Goal: Task Accomplishment & Management: Manage account settings

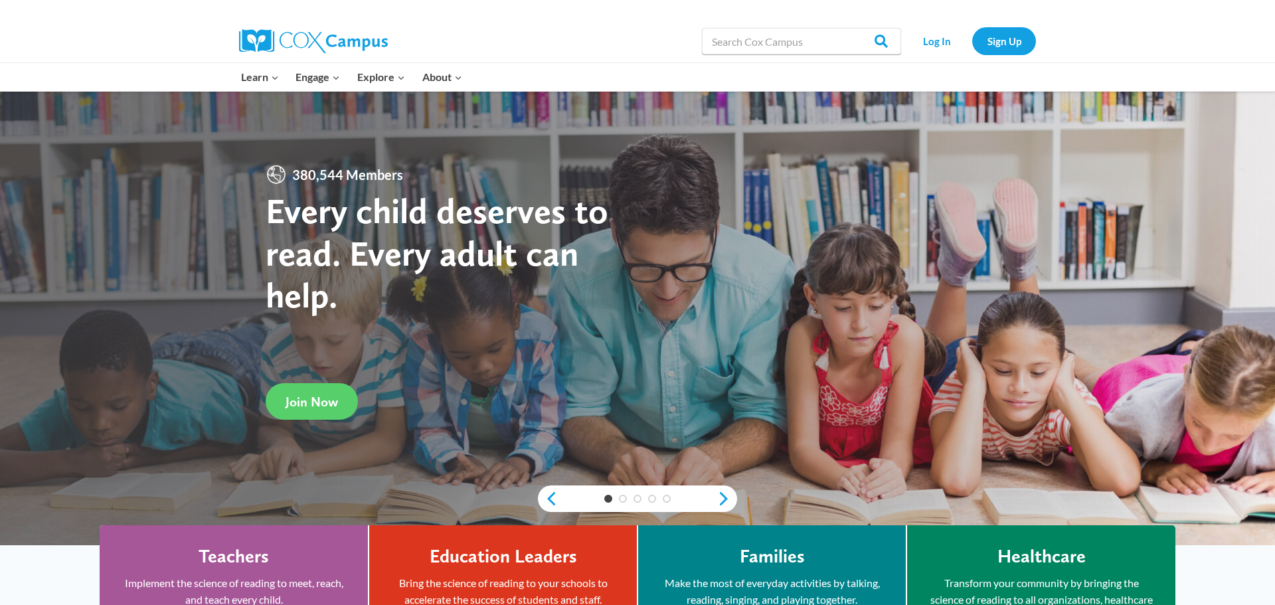
click at [948, 56] on div "Log In Sign Up" at bounding box center [972, 41] width 128 height 43
click at [943, 43] on link "Log In" at bounding box center [937, 40] width 58 height 27
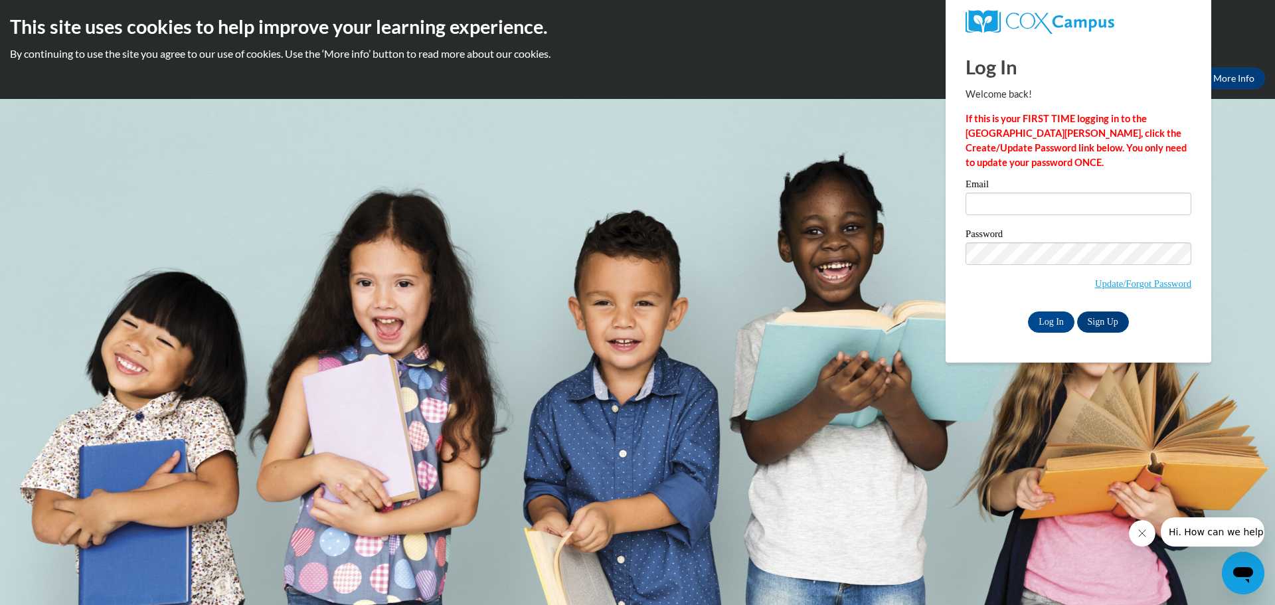
click at [1072, 181] on label "Email" at bounding box center [1079, 185] width 226 height 13
click at [1072, 193] on input "Email" at bounding box center [1079, 204] width 226 height 23
click at [1068, 191] on label "Email" at bounding box center [1079, 185] width 226 height 13
click at [1068, 193] on input "Email" at bounding box center [1079, 204] width 226 height 23
click at [1067, 193] on input "Email" at bounding box center [1079, 204] width 226 height 23
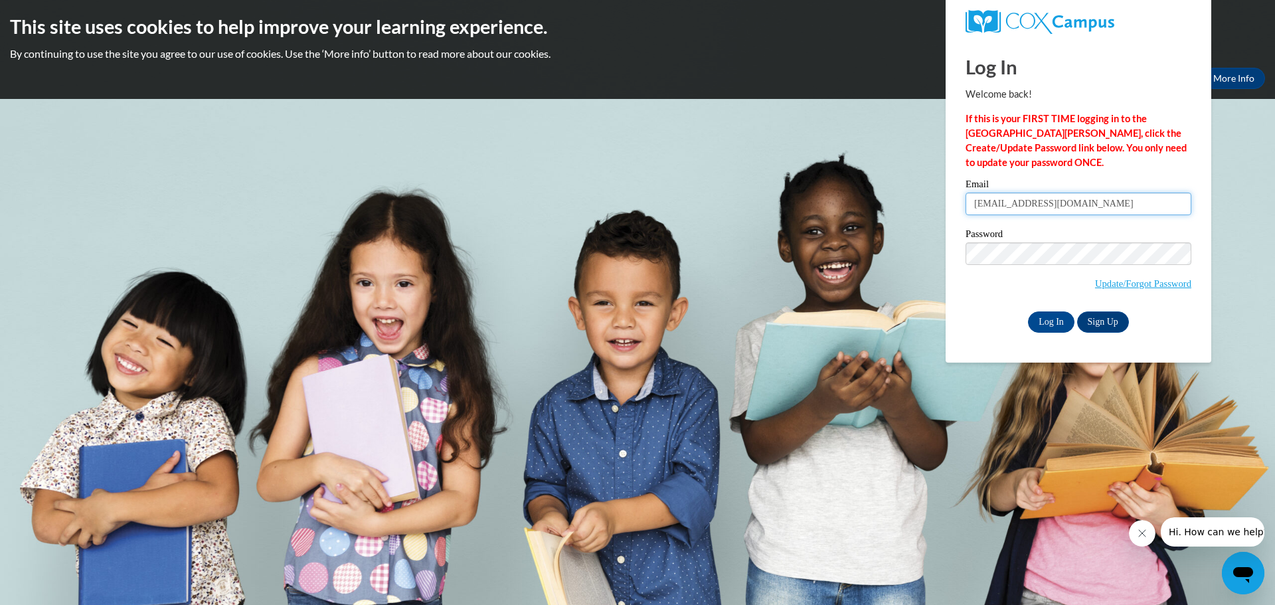
type input "[EMAIL_ADDRESS][DOMAIN_NAME]"
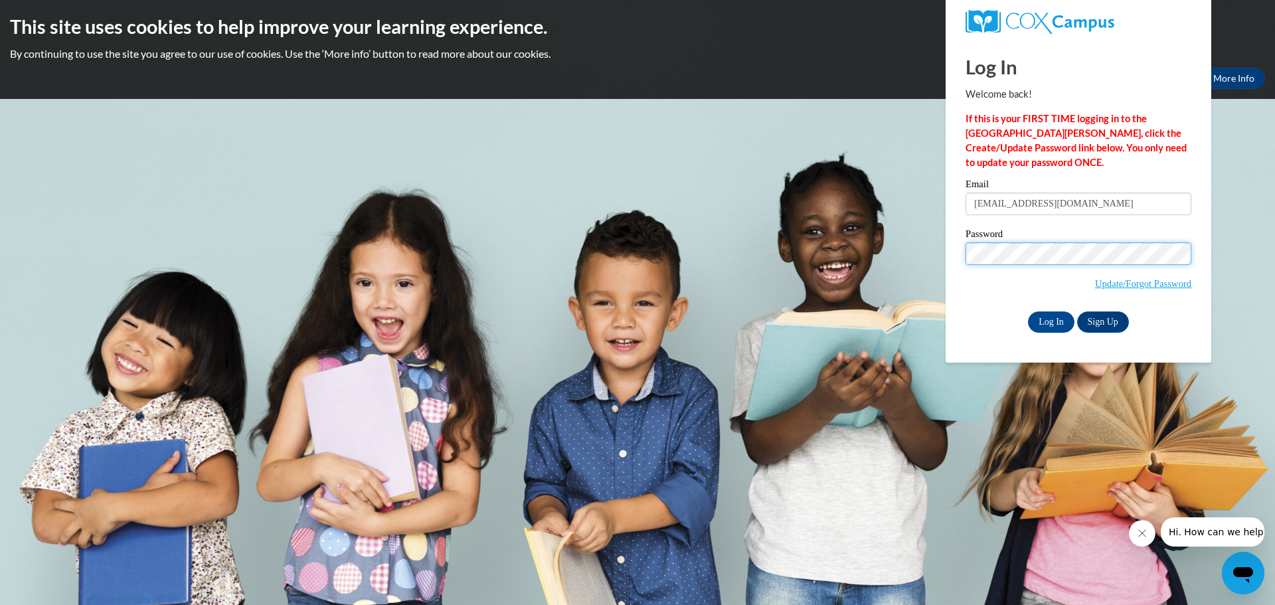
click at [1028, 312] on input "Log In" at bounding box center [1051, 322] width 46 height 21
